Goal: Task Accomplishment & Management: Manage account settings

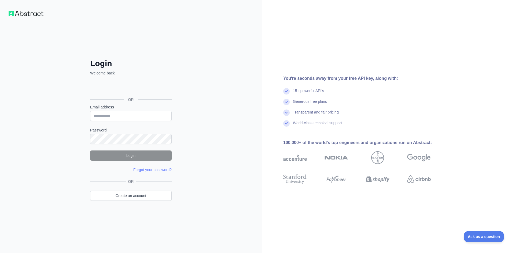
click at [6, 66] on div "Login Welcome back OR Email address Password Login Forgot your password? Please…" at bounding box center [131, 126] width 262 height 253
click at [119, 118] on input "Email address" at bounding box center [130, 116] width 81 height 10
paste input "**********"
click at [122, 132] on label "Password" at bounding box center [130, 130] width 81 height 5
click at [14, 78] on div "**********" at bounding box center [131, 126] width 262 height 253
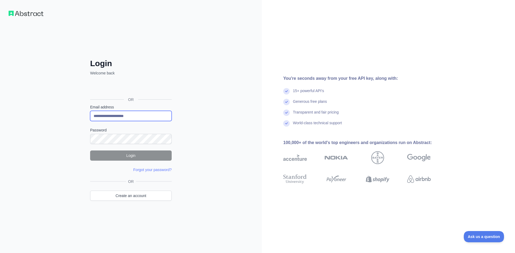
click at [130, 117] on input "**********" at bounding box center [130, 116] width 81 height 10
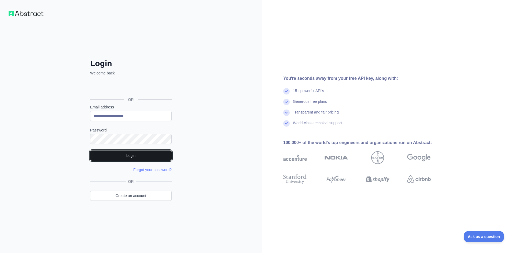
click at [139, 157] on button "Login" at bounding box center [130, 156] width 81 height 10
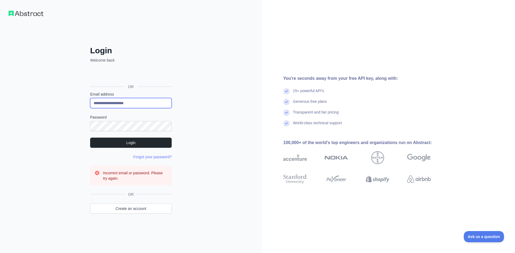
click at [154, 103] on input "**********" at bounding box center [130, 103] width 81 height 10
drag, startPoint x: 154, startPoint y: 103, endPoint x: 71, endPoint y: 96, distance: 83.3
click at [71, 96] on div "**********" at bounding box center [131, 126] width 262 height 253
click at [98, 102] on input "**********" at bounding box center [130, 103] width 81 height 10
type input "**********"
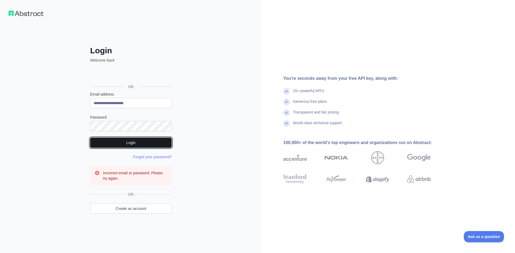
click at [138, 145] on button "Login" at bounding box center [130, 143] width 81 height 10
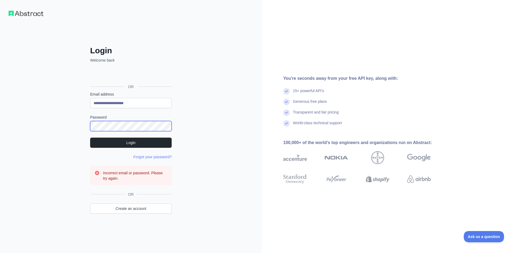
click at [90, 130] on div "**********" at bounding box center [130, 137] width 103 height 183
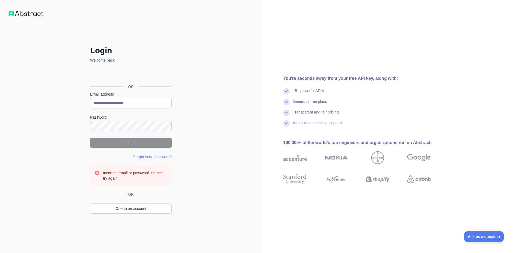
click at [27, 113] on div "**********" at bounding box center [131, 126] width 262 height 253
click at [133, 139] on button "Login" at bounding box center [130, 143] width 81 height 10
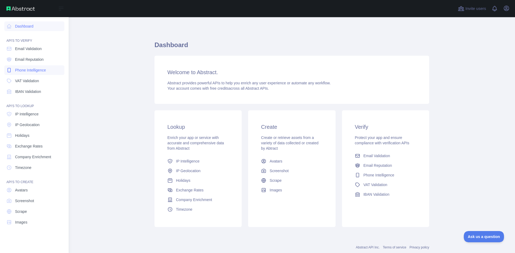
click at [22, 68] on span "Phone Intelligence" at bounding box center [30, 70] width 31 height 5
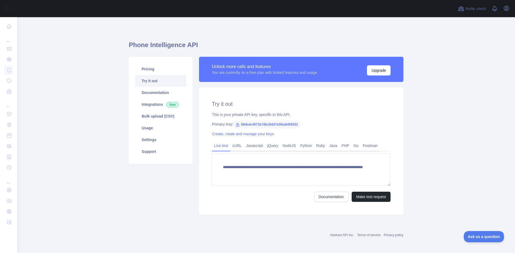
click at [305, 125] on div "Primary Key: 59dbdc4071b746cfb637e5fba8459333" at bounding box center [301, 124] width 178 height 5
click at [154, 66] on link "Pricing" at bounding box center [160, 69] width 51 height 12
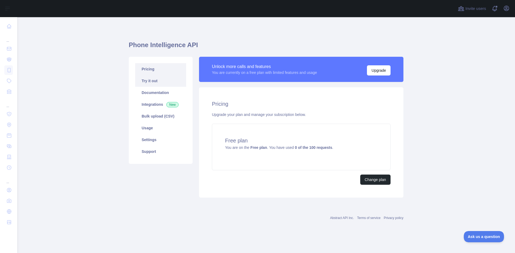
click at [154, 79] on link "Try it out" at bounding box center [160, 81] width 51 height 12
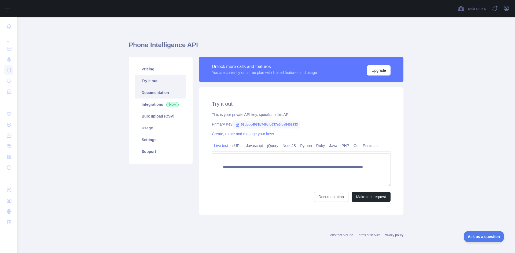
click at [154, 91] on link "Documentation" at bounding box center [160, 93] width 51 height 12
click at [171, 115] on link "Bulk upload (CSV)" at bounding box center [160, 116] width 51 height 12
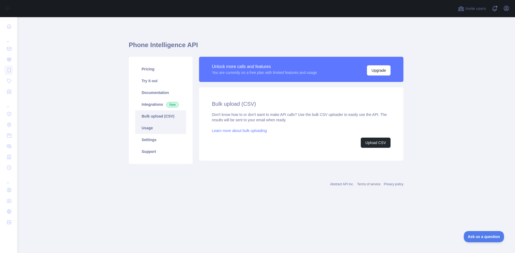
click at [166, 122] on link "Usage" at bounding box center [160, 128] width 51 height 12
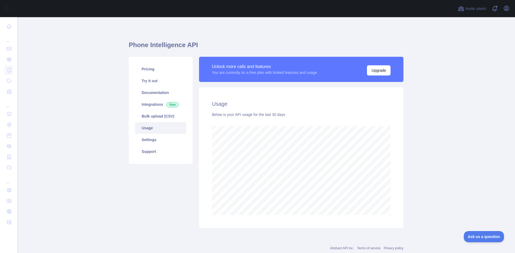
scroll to position [236, 493]
click at [163, 141] on link "Settings" at bounding box center [160, 140] width 51 height 12
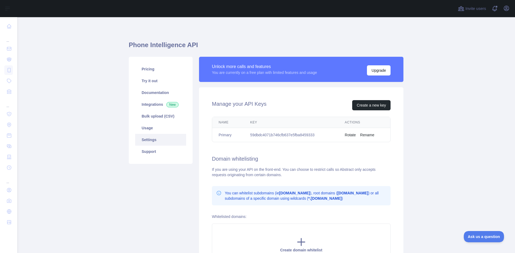
click at [366, 98] on div "Manage your API Keys Create a new key Name Key Actions Primary 59dbdc4071b746cf…" at bounding box center [301, 183] width 204 height 192
click at [366, 103] on button "Create a new key" at bounding box center [371, 105] width 38 height 10
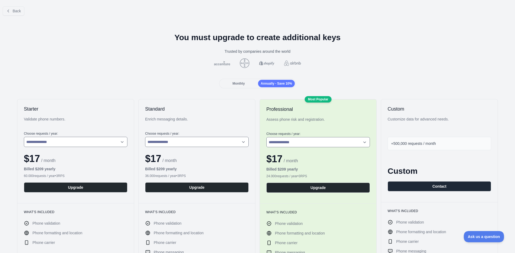
click at [229, 82] on div "Monthly" at bounding box center [238, 84] width 37 height 8
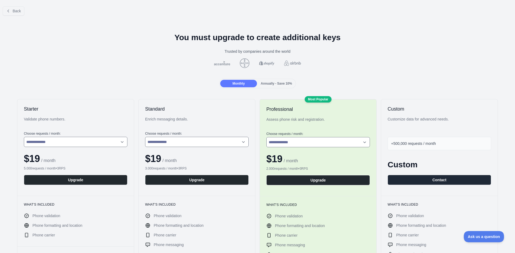
click at [268, 81] on div "Annually - Save 10%" at bounding box center [276, 84] width 37 height 8
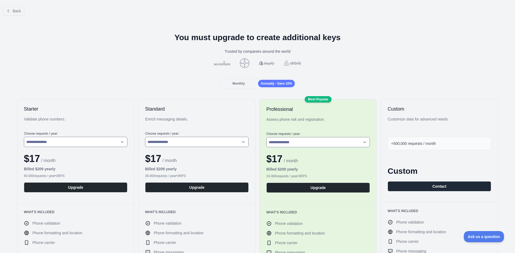
click at [247, 81] on div "Monthly" at bounding box center [238, 84] width 37 height 8
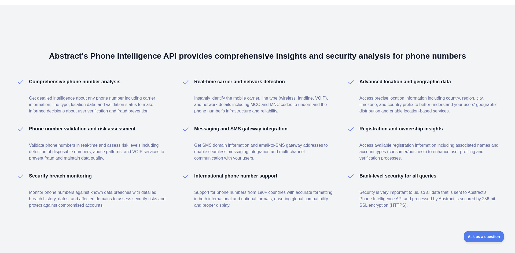
scroll to position [731, 0]
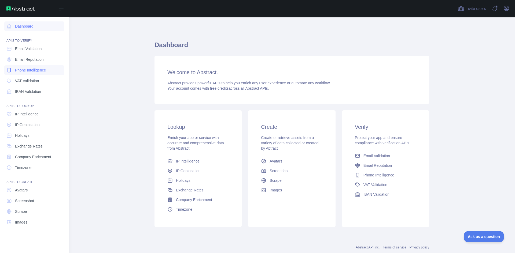
click at [31, 69] on span "Phone Intelligence" at bounding box center [30, 70] width 31 height 5
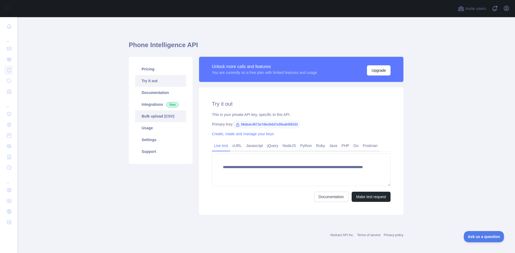
click at [156, 120] on link "Bulk upload (CSV)" at bounding box center [160, 116] width 51 height 12
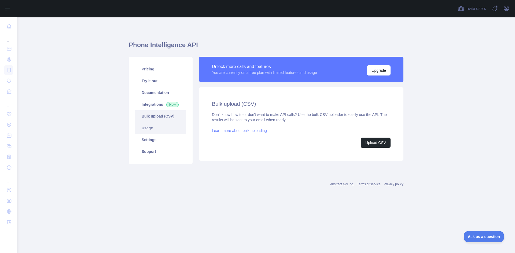
click at [154, 126] on link "Usage" at bounding box center [160, 128] width 51 height 12
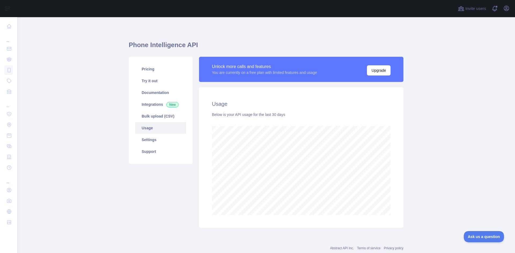
scroll to position [236, 493]
click at [151, 131] on link "Usage" at bounding box center [160, 128] width 51 height 12
click at [150, 138] on link "Settings" at bounding box center [160, 140] width 51 height 12
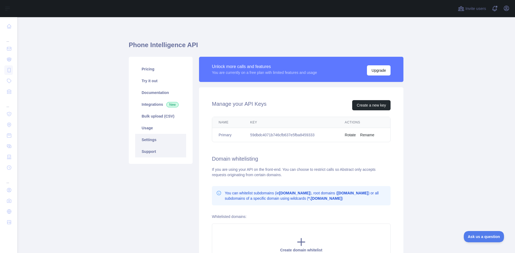
click at [159, 151] on link "Support" at bounding box center [160, 152] width 51 height 12
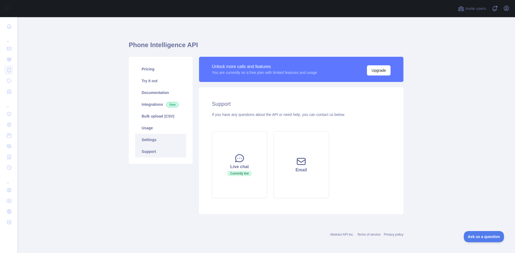
click at [161, 145] on link "Settings" at bounding box center [160, 140] width 51 height 12
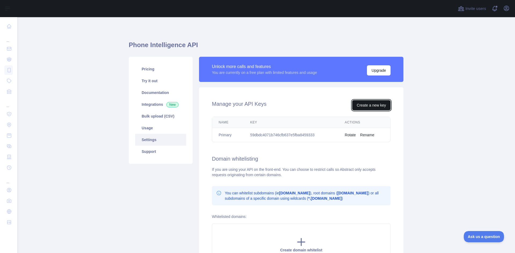
click at [367, 106] on button "Create a new key" at bounding box center [371, 105] width 38 height 10
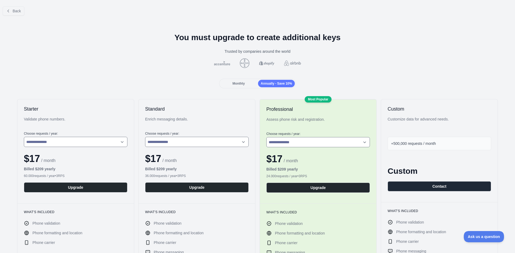
click at [239, 83] on span "Monthly" at bounding box center [238, 84] width 12 height 4
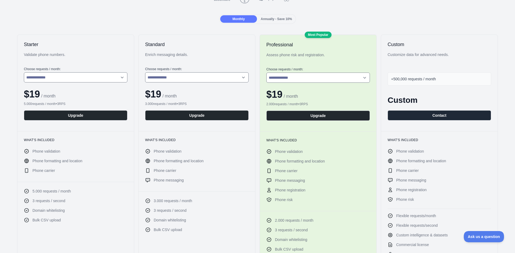
scroll to position [54, 0]
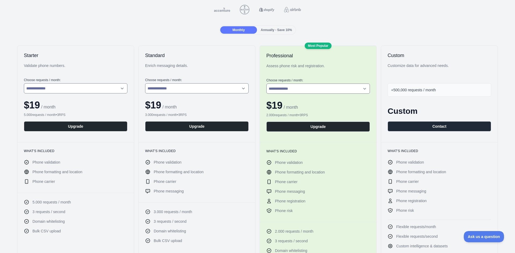
click at [444, 91] on div "+500,000 requests / month" at bounding box center [438, 89] width 103 height 13
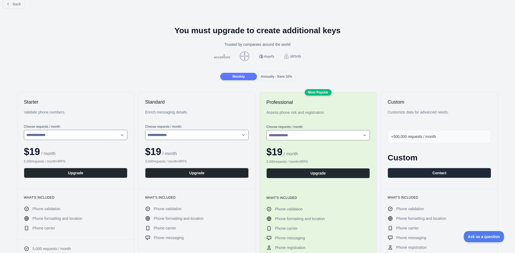
scroll to position [0, 0]
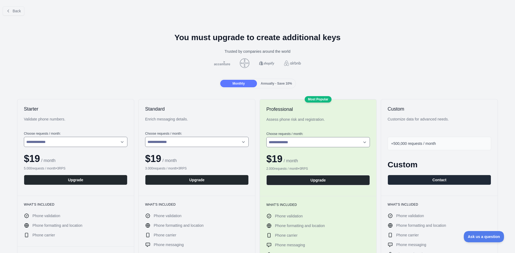
click at [277, 82] on span "Annually - Save 10%" at bounding box center [276, 84] width 31 height 4
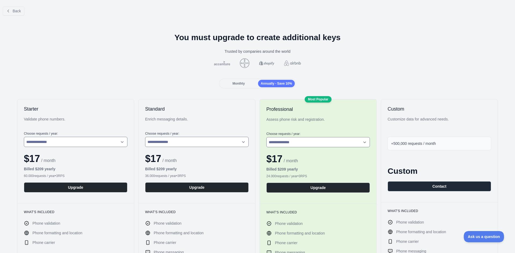
click at [242, 81] on div "Monthly" at bounding box center [238, 84] width 37 height 8
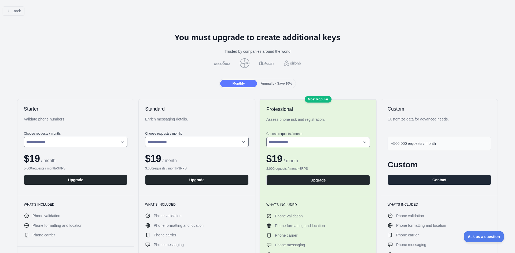
click at [278, 80] on div "Monthly Annually - Save 10%" at bounding box center [257, 84] width 76 height 10
click at [8, 9] on icon at bounding box center [8, 11] width 4 height 4
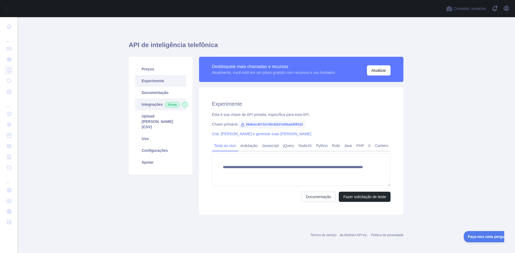
click at [168, 107] on font "Novas" at bounding box center [172, 105] width 9 height 4
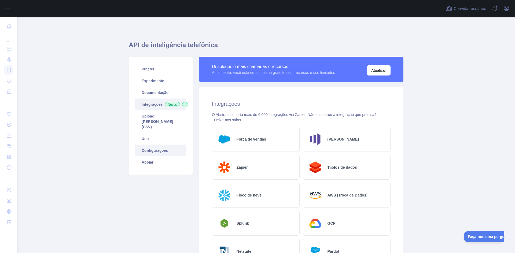
click at [166, 151] on link "Configurações" at bounding box center [160, 151] width 51 height 12
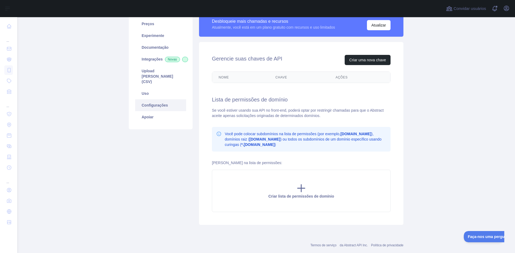
scroll to position [31, 0]
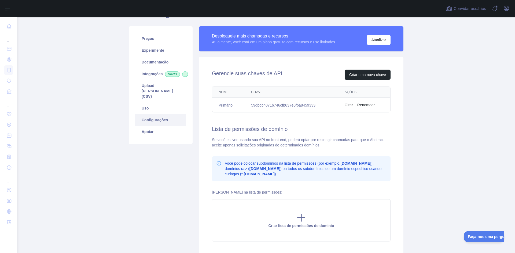
click at [346, 106] on font "Girar" at bounding box center [348, 105] width 8 height 4
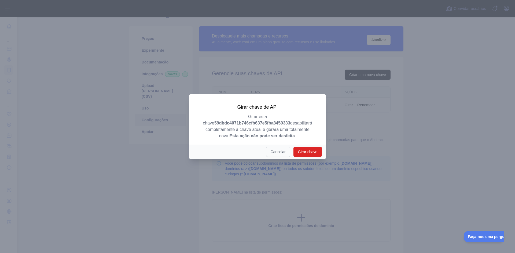
click at [276, 150] on font "Cancelar" at bounding box center [277, 152] width 15 height 4
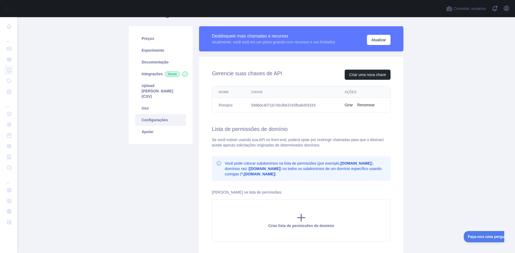
click at [218, 105] on font "Primário" at bounding box center [225, 105] width 14 height 4
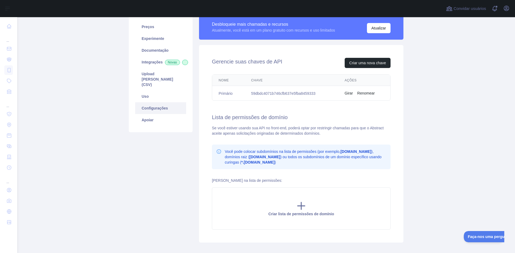
scroll to position [57, 0]
